Goal: Find specific page/section: Find specific page/section

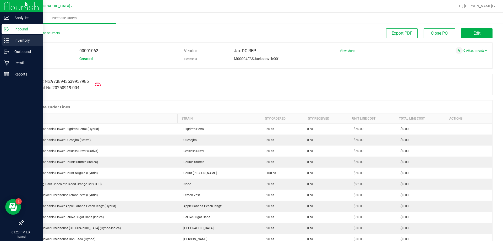
click at [14, 38] on p "Inventory" at bounding box center [24, 40] width 31 height 6
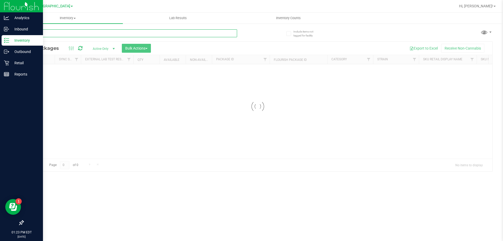
click at [60, 36] on input "text" at bounding box center [130, 33] width 214 height 8
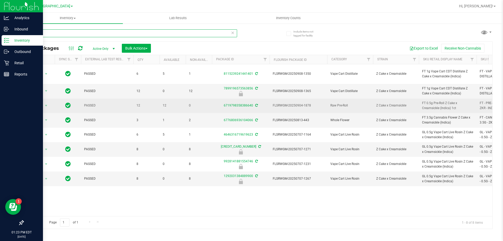
type input "z"
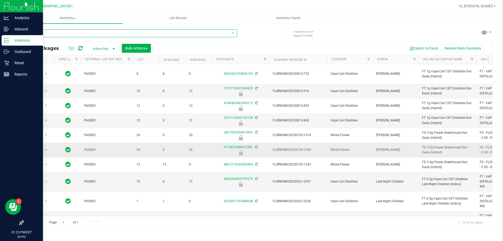
type input "d"
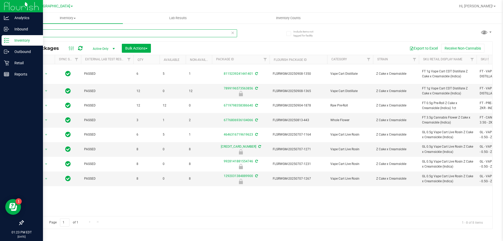
type input "z"
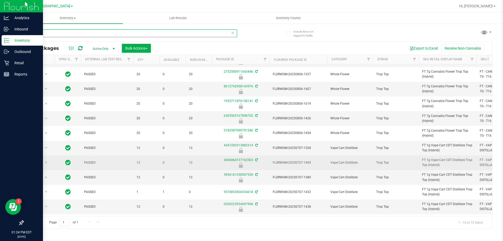
scroll to position [72, 0]
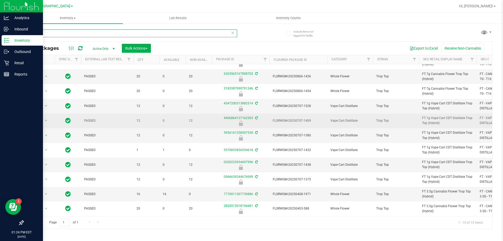
type input "t"
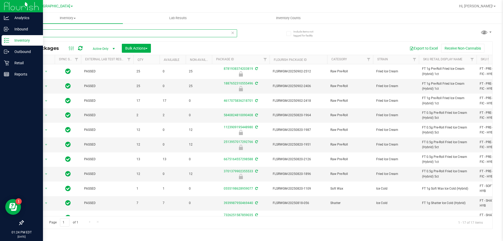
type input "i"
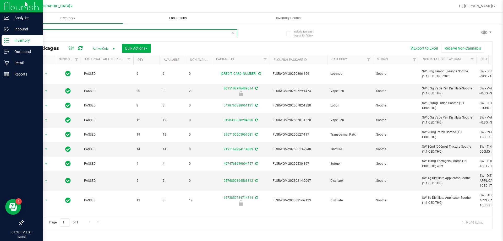
type input "soothe"
click at [19, 63] on p "Retail" at bounding box center [24, 63] width 31 height 6
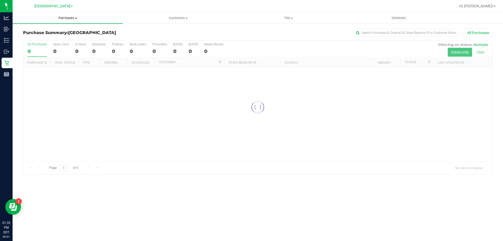
click at [78, 23] on uib-tab-heading "Purchases Summary of purchases Fulfillment All purchases" at bounding box center [68, 18] width 110 height 11
click at [44, 37] on li "Fulfillment" at bounding box center [68, 38] width 110 height 6
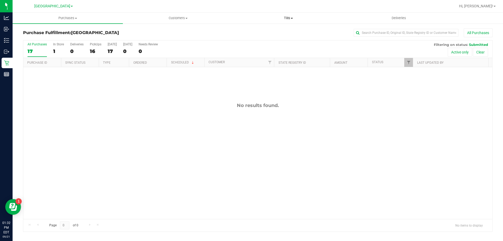
click at [305, 17] on span "Tills" at bounding box center [288, 18] width 110 height 5
click at [278, 29] on li "Manage tills" at bounding box center [288, 32] width 110 height 6
